Goal: Task Accomplishment & Management: Use online tool/utility

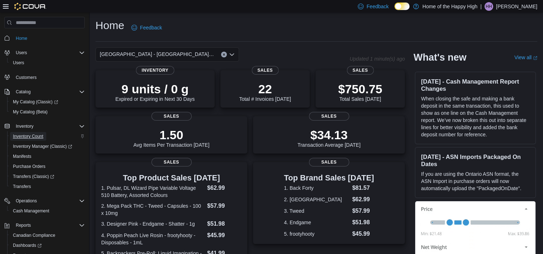
click at [32, 138] on span "Inventory Count" at bounding box center [28, 137] width 31 height 6
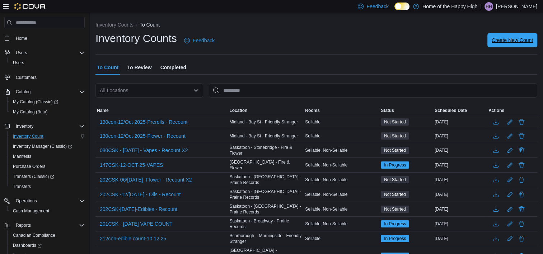
click at [519, 40] on span "Create New Count" at bounding box center [512, 40] width 41 height 7
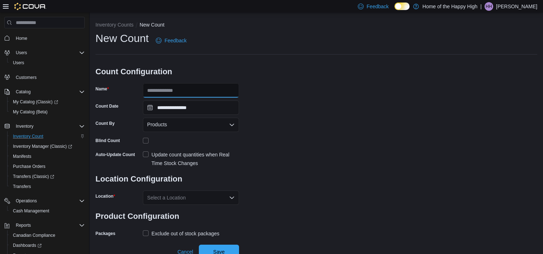
click at [205, 92] on input "Name" at bounding box center [191, 90] width 96 height 14
type input "*"
click at [190, 125] on div "Products" at bounding box center [191, 125] width 96 height 14
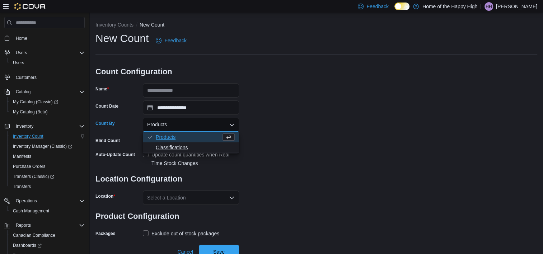
click at [184, 150] on span "Classifications" at bounding box center [195, 147] width 79 height 7
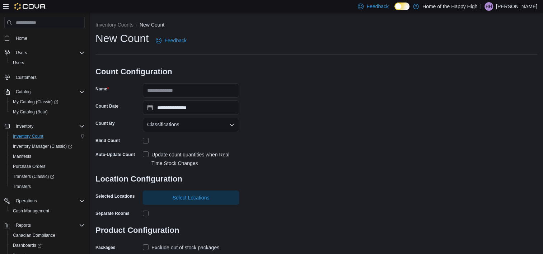
click at [144, 153] on label "Update count quantities when Real Time Stock Changes" at bounding box center [191, 158] width 96 height 17
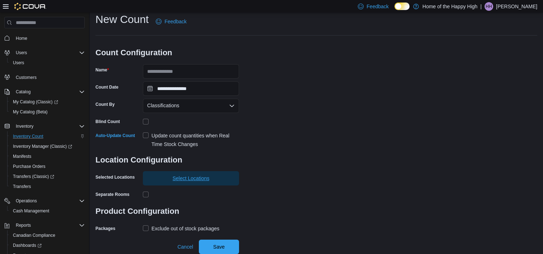
click at [162, 178] on span "Select Locations" at bounding box center [191, 178] width 88 height 14
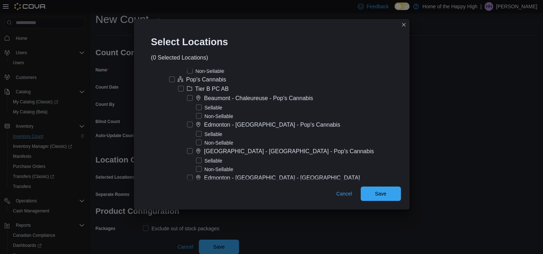
scroll to position [2477, 0]
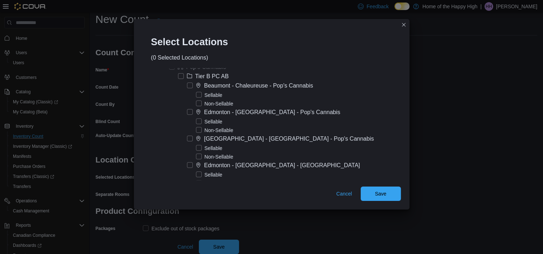
click at [211, 135] on label "[GEOGRAPHIC_DATA] - [GEOGRAPHIC_DATA] - Pop's Cannabis" at bounding box center [280, 139] width 187 height 9
click at [365, 192] on span "Save" at bounding box center [381, 193] width 32 height 14
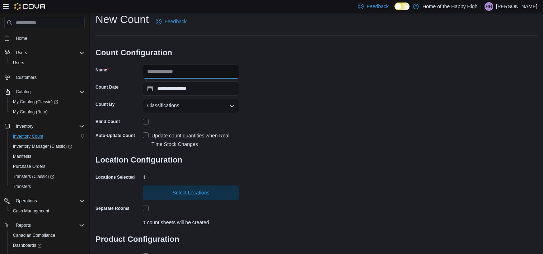
click at [181, 71] on input "Name" at bounding box center [191, 71] width 96 height 14
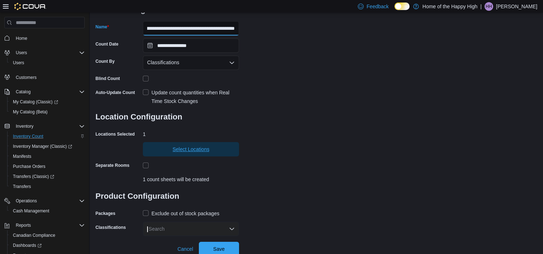
scroll to position [64, 0]
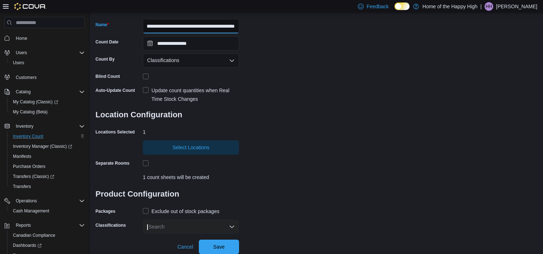
type input "**********"
click at [143, 207] on label "Exclude out of stock packages" at bounding box center [181, 211] width 76 height 9
click at [175, 229] on div "Search" at bounding box center [191, 227] width 96 height 14
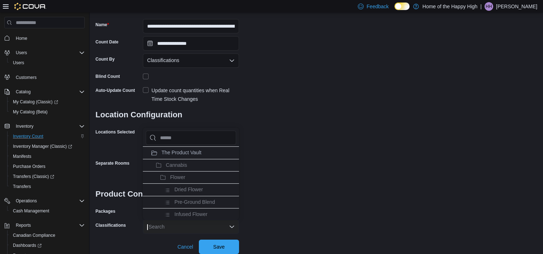
click at [335, 135] on div "**********" at bounding box center [316, 100] width 442 height 267
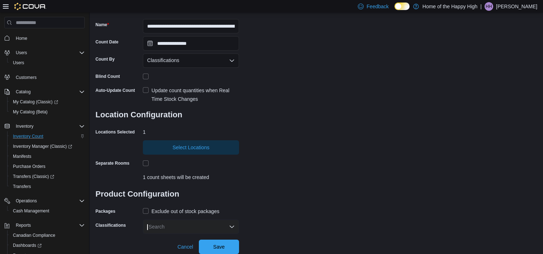
click at [210, 65] on div "Classifications" at bounding box center [191, 60] width 96 height 14
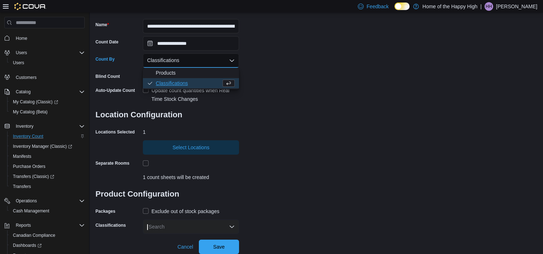
click at [275, 77] on div "**********" at bounding box center [316, 100] width 442 height 267
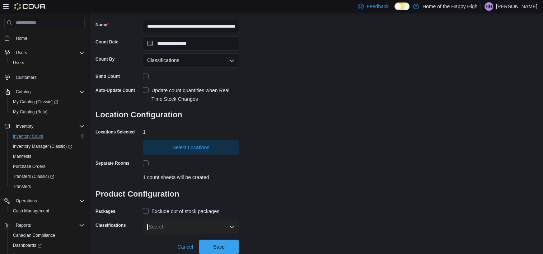
click at [230, 226] on div "Search" at bounding box center [191, 227] width 96 height 14
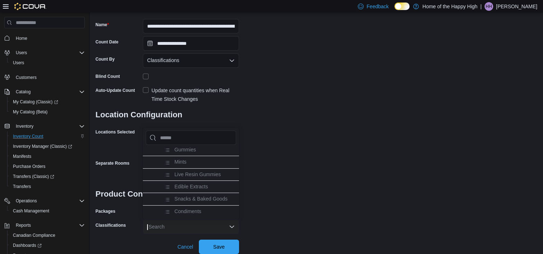
scroll to position [287, 0]
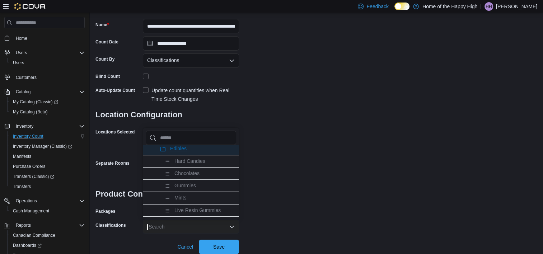
click at [186, 151] on span "Edibles" at bounding box center [178, 149] width 17 height 6
click at [186, 151] on span "Concentrates" at bounding box center [185, 149] width 30 height 6
click at [187, 151] on span "Beverages" at bounding box center [182, 149] width 24 height 6
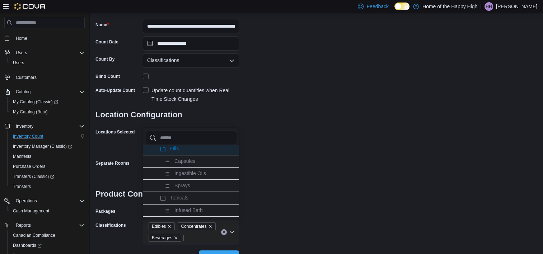
click at [172, 151] on span "Oils" at bounding box center [174, 149] width 9 height 6
click at [172, 151] on span "Topicals" at bounding box center [179, 149] width 18 height 6
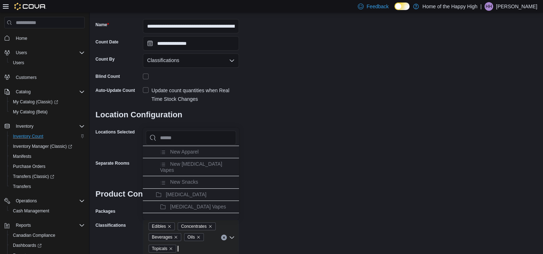
scroll to position [66, 0]
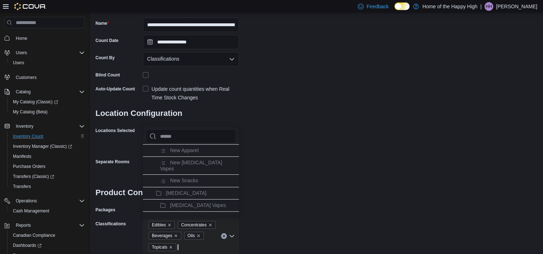
click at [260, 160] on div "**********" at bounding box center [316, 110] width 442 height 289
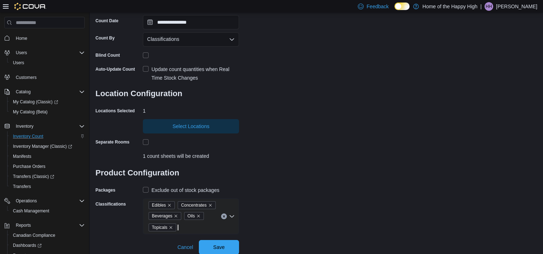
scroll to position [86, 0]
